Goal: Task Accomplishment & Management: Complete application form

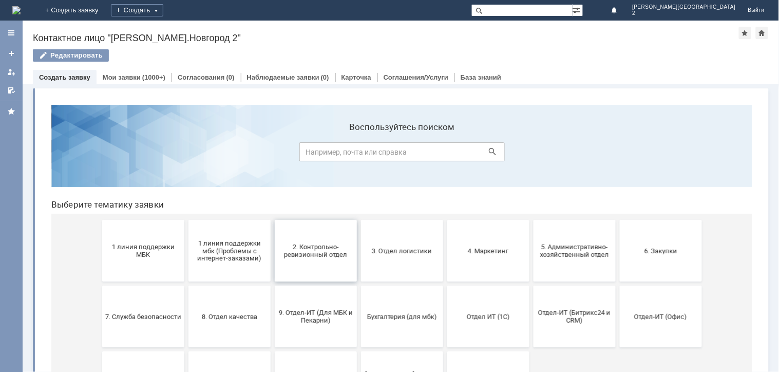
click at [307, 260] on button "2. Контрольно-ревизионный отдел" at bounding box center [315, 250] width 82 height 62
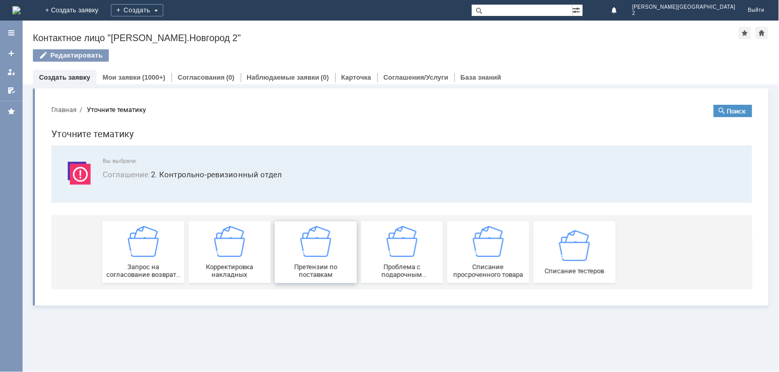
click at [321, 270] on span "Претензии по поставкам" at bounding box center [315, 269] width 76 height 15
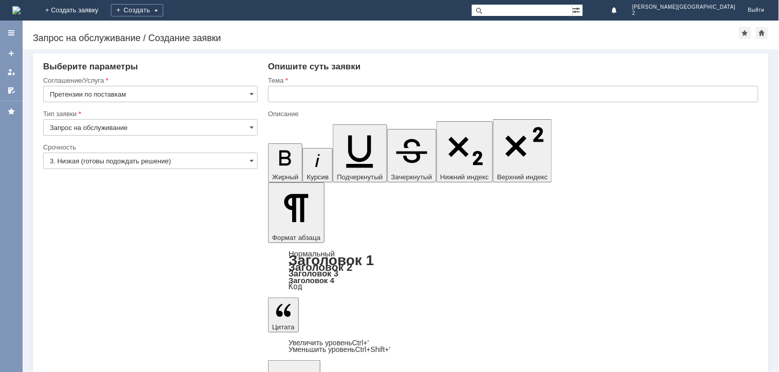
click at [290, 84] on div "Тема" at bounding box center [513, 81] width 491 height 10
click at [294, 104] on div at bounding box center [513, 105] width 491 height 7
click at [311, 81] on div "Тема" at bounding box center [512, 80] width 489 height 7
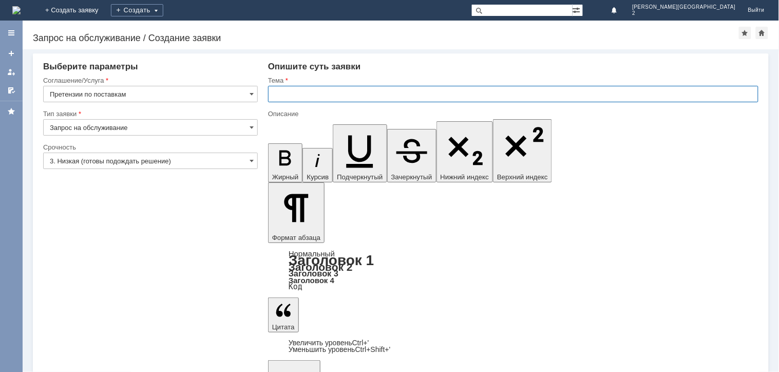
drag, startPoint x: 315, startPoint y: 100, endPoint x: 316, endPoint y: 95, distance: 5.7
click at [316, 95] on input "text" at bounding box center [513, 94] width 491 height 16
type input "брак при приемке"
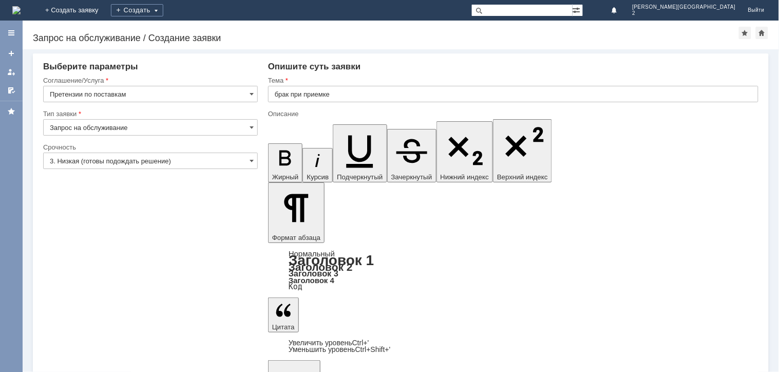
scroll to position [511, 6]
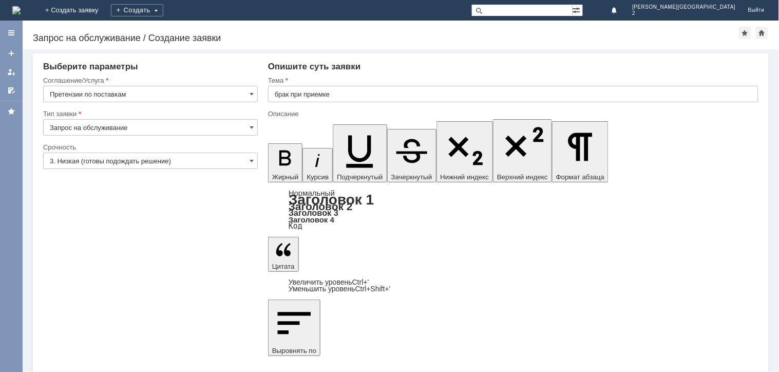
scroll to position [856, 6]
click at [142, 153] on input "3. Низкая (готовы подождать решение)" at bounding box center [150, 161] width 215 height 16
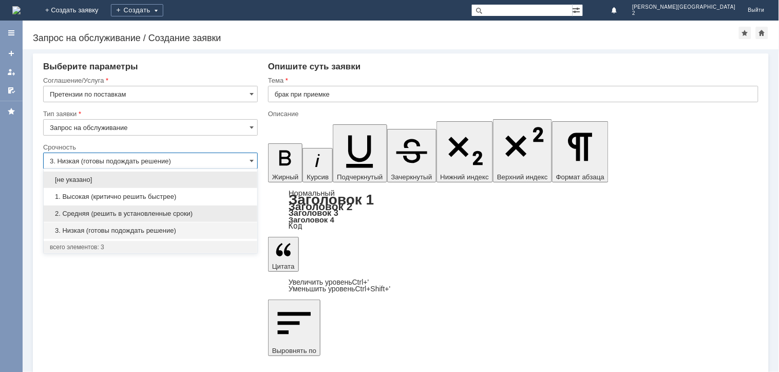
click at [118, 211] on span "2. Средняя (решить в установленные сроки)" at bounding box center [150, 214] width 201 height 8
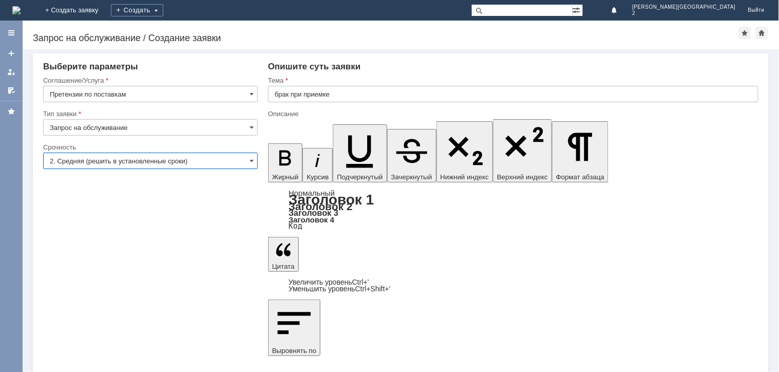
type input "2. Средняя (решить в установленные сроки)"
